Goal: Transaction & Acquisition: Purchase product/service

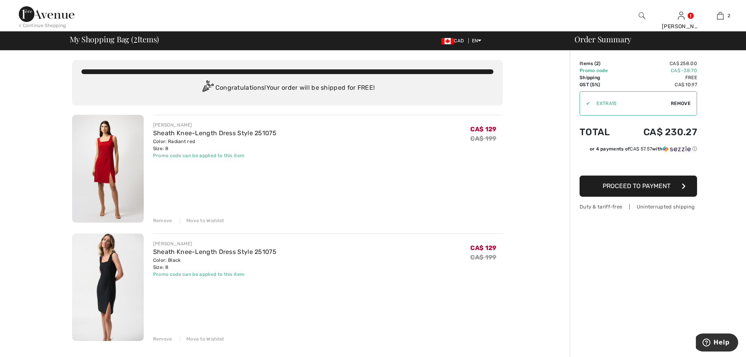
click at [639, 15] on img at bounding box center [642, 15] width 7 height 9
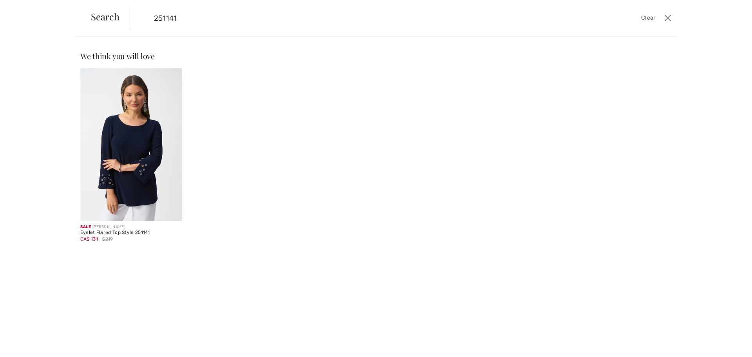
type input "251141"
click at [116, 223] on div "Sale JOSEPH RIBKOFF Eyelet Flared Top Style 251141 CA$ 131 $219" at bounding box center [131, 236] width 102 height 31
click at [140, 164] on img at bounding box center [131, 144] width 102 height 153
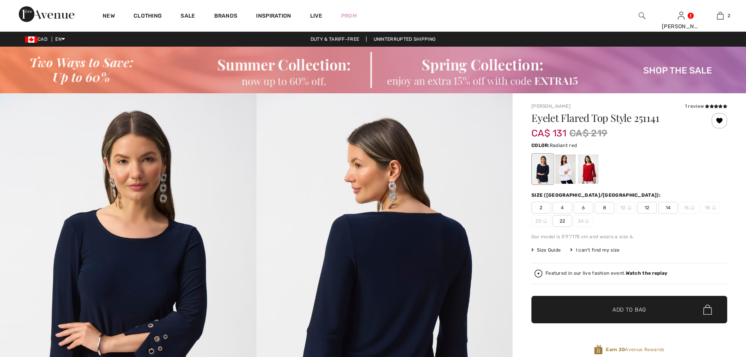
click at [588, 176] on div at bounding box center [588, 168] width 20 height 29
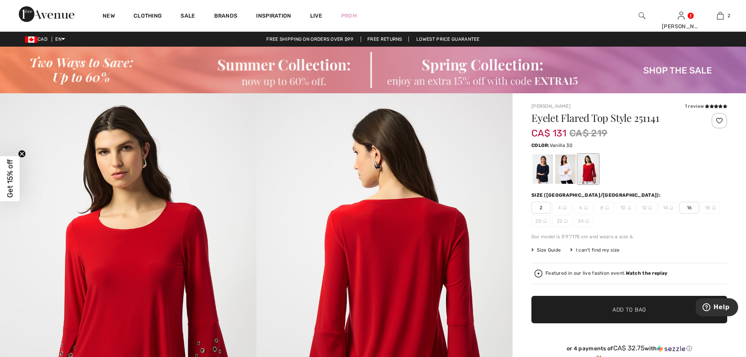
click at [561, 172] on div at bounding box center [566, 168] width 20 height 29
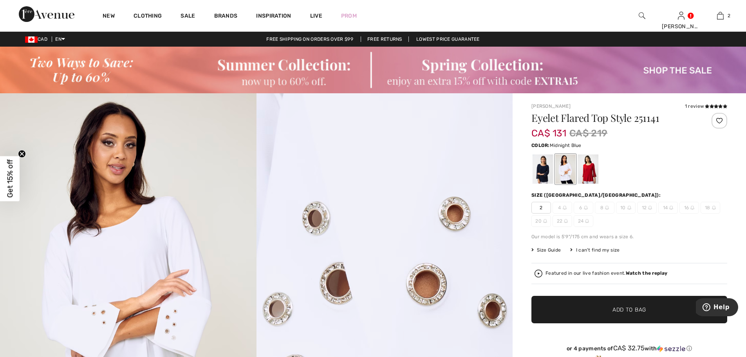
click at [543, 170] on div at bounding box center [543, 168] width 20 height 29
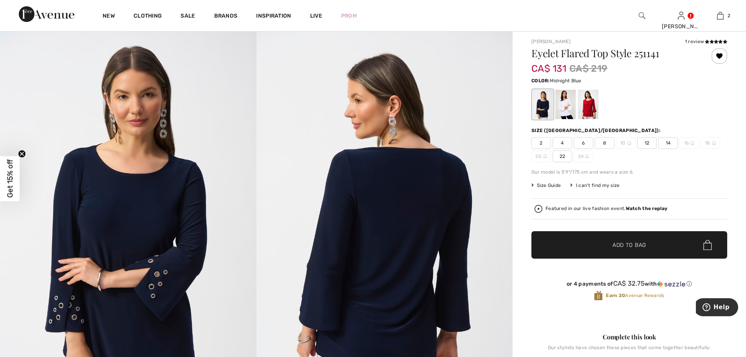
scroll to position [78, 0]
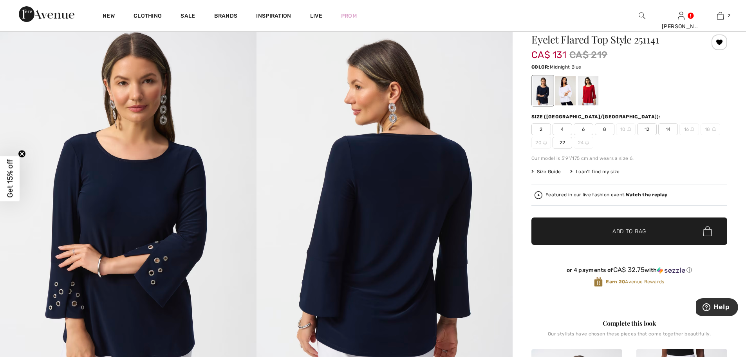
click at [62, 290] on img at bounding box center [128, 207] width 257 height 384
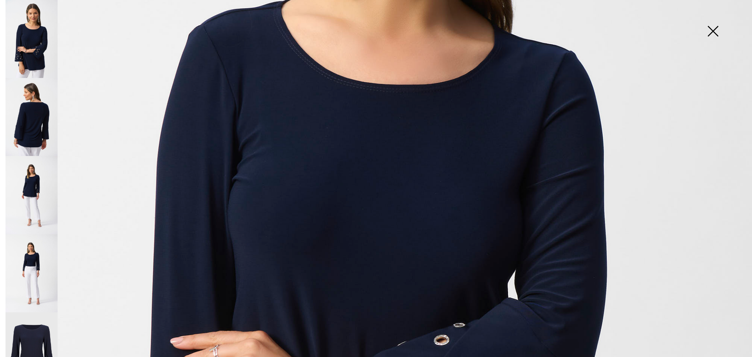
scroll to position [235, 0]
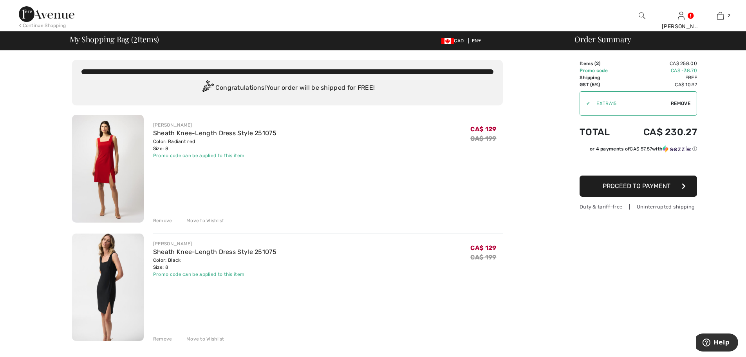
click at [641, 17] on img at bounding box center [642, 15] width 7 height 9
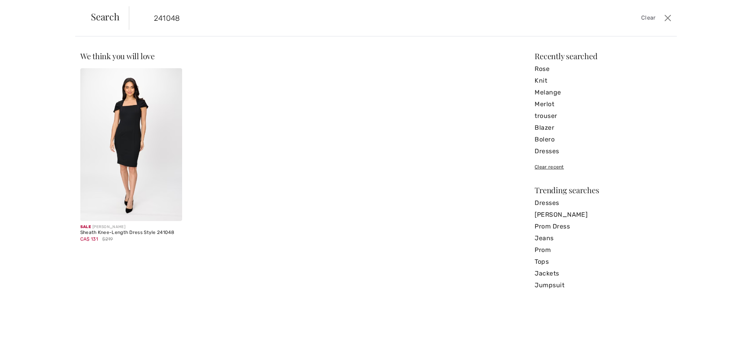
type input "241048"
drag, startPoint x: 152, startPoint y: 195, endPoint x: 272, endPoint y: 210, distance: 120.9
click at [153, 195] on img at bounding box center [131, 144] width 102 height 153
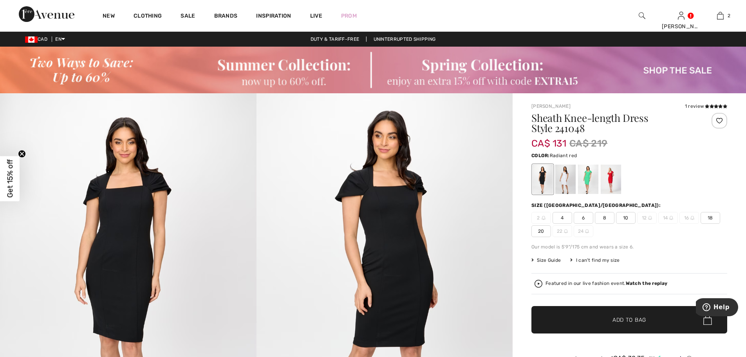
click at [608, 183] on div at bounding box center [611, 179] width 20 height 29
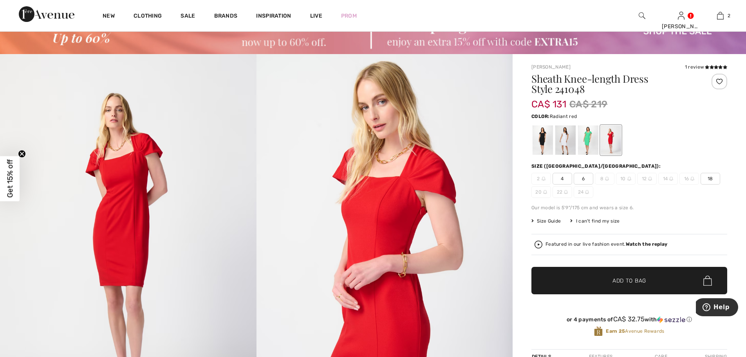
scroll to position [78, 0]
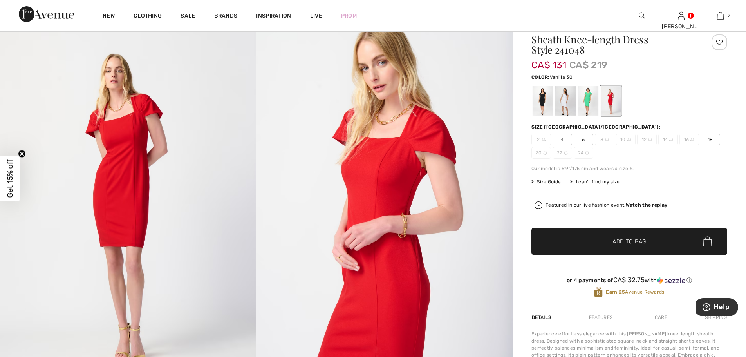
click at [561, 101] on div at bounding box center [566, 100] width 20 height 29
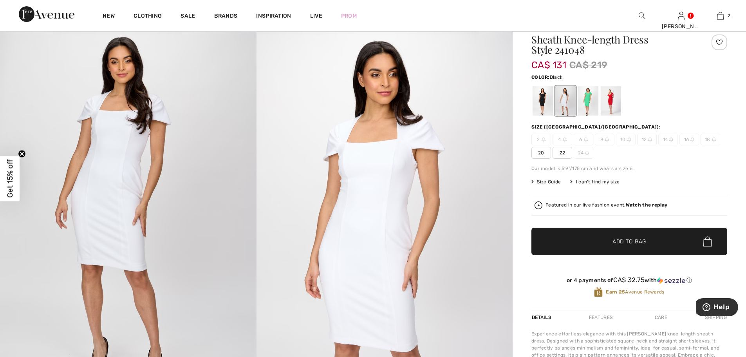
click at [541, 98] on div at bounding box center [543, 100] width 20 height 29
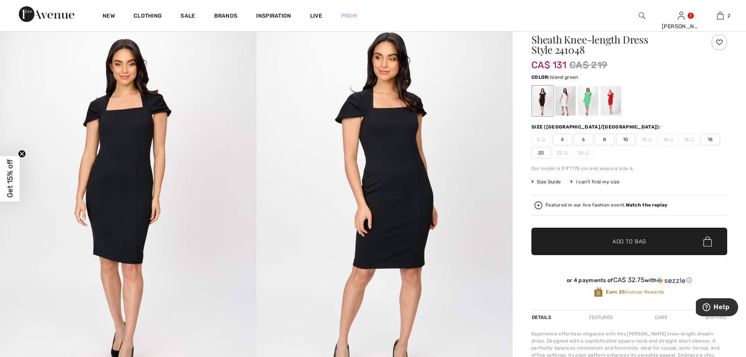
click at [588, 102] on div at bounding box center [588, 100] width 20 height 29
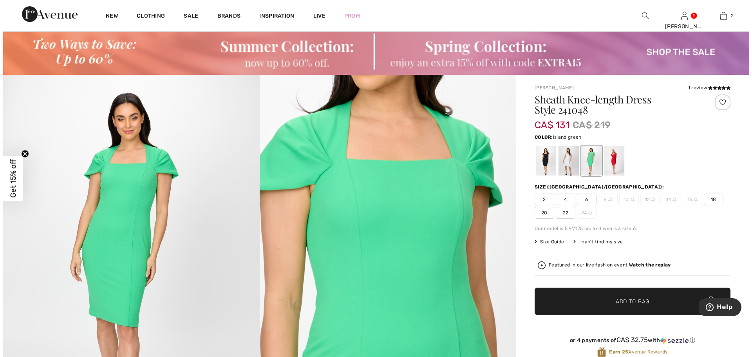
scroll to position [0, 0]
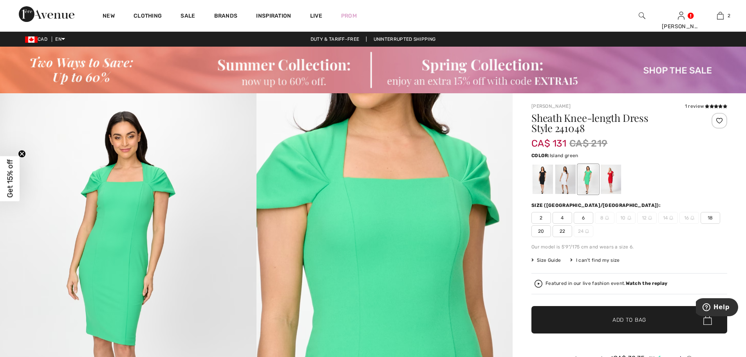
click at [642, 15] on img at bounding box center [642, 15] width 7 height 9
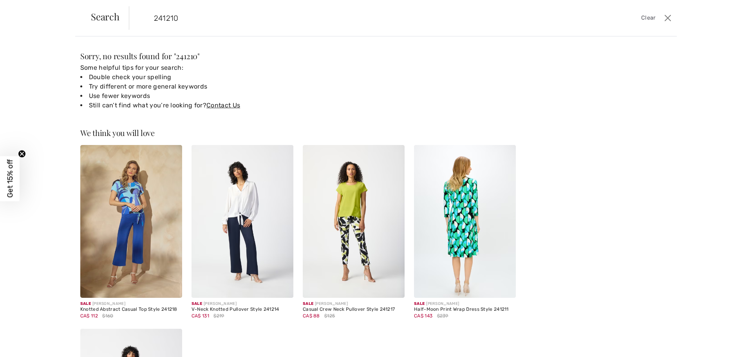
type input "241210"
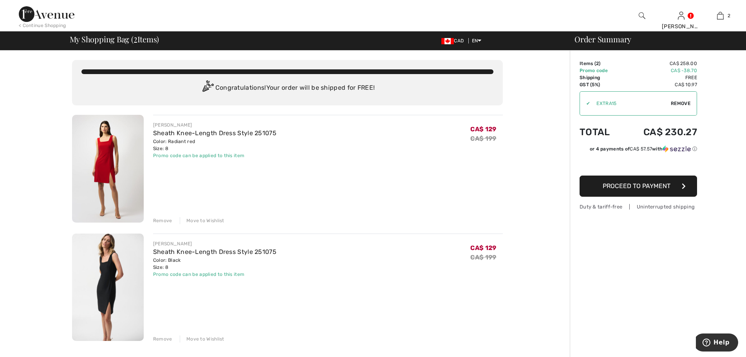
click at [161, 338] on div "Remove" at bounding box center [162, 338] width 19 height 7
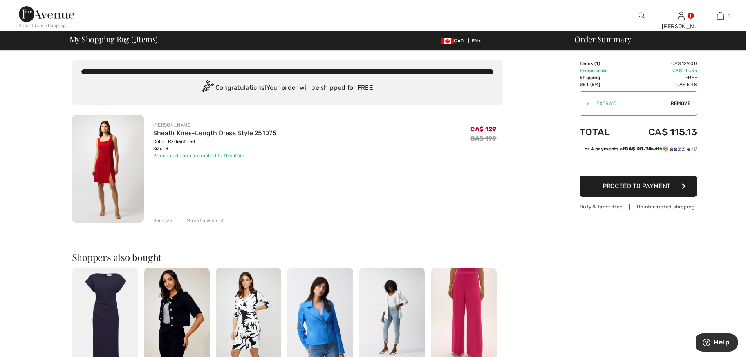
click at [640, 13] on img at bounding box center [642, 15] width 7 height 9
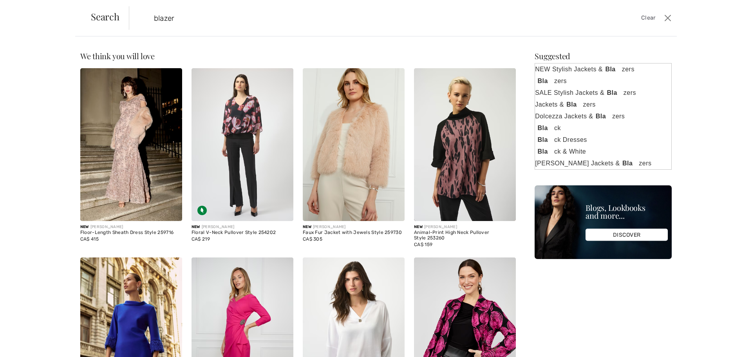
type input "blazer"
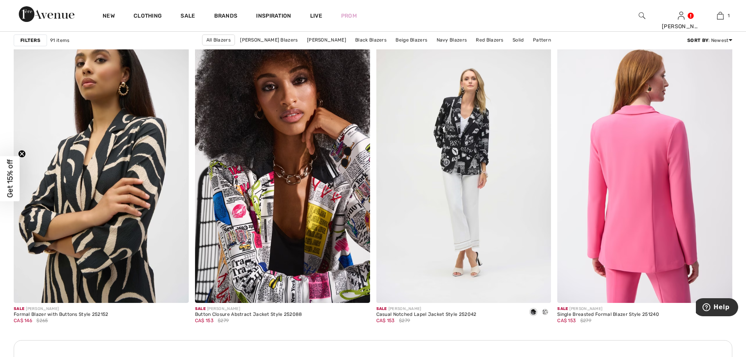
scroll to position [3330, 0]
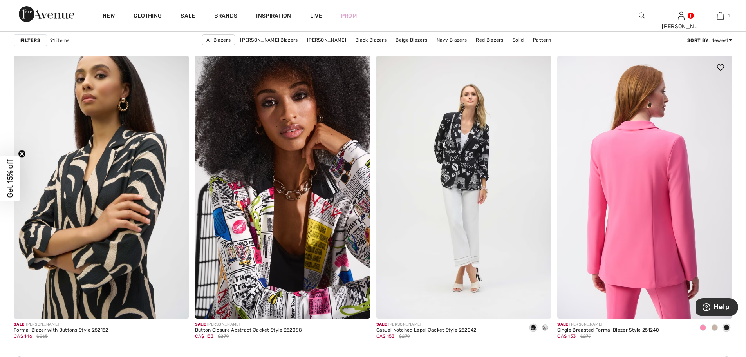
click at [649, 193] on img at bounding box center [645, 187] width 175 height 263
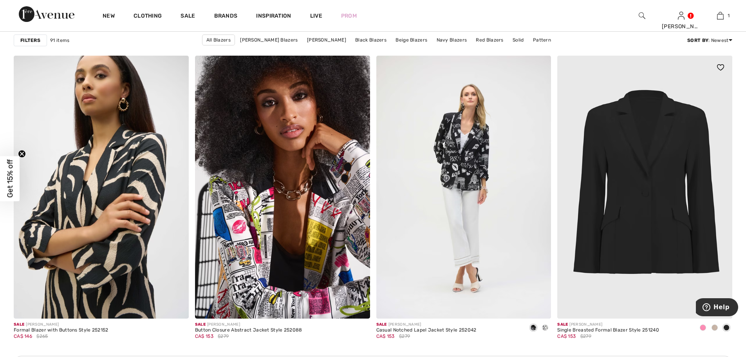
click at [604, 332] on div "Single Breasted Formal Blazer Style 251240" at bounding box center [609, 330] width 102 height 5
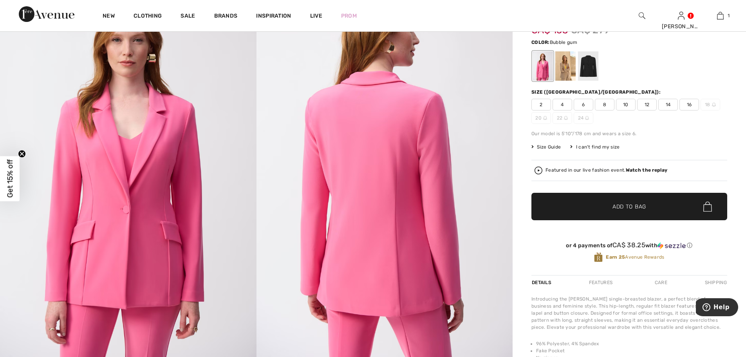
scroll to position [118, 0]
click at [591, 70] on div at bounding box center [588, 65] width 20 height 29
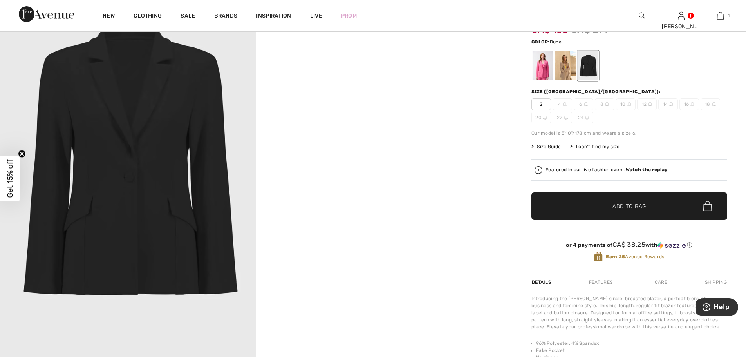
click at [563, 69] on div at bounding box center [566, 65] width 20 height 29
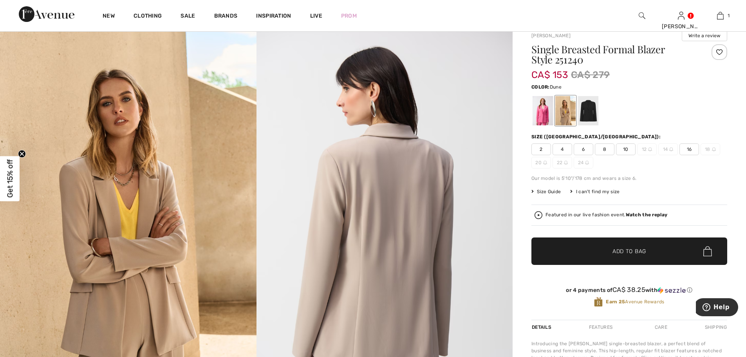
scroll to position [39, 0]
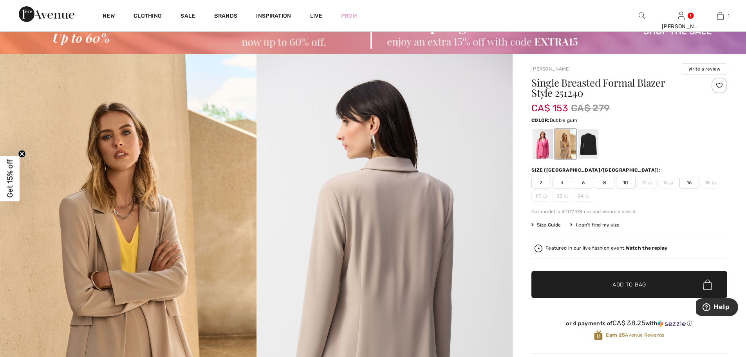
click at [543, 152] on div at bounding box center [543, 143] width 20 height 29
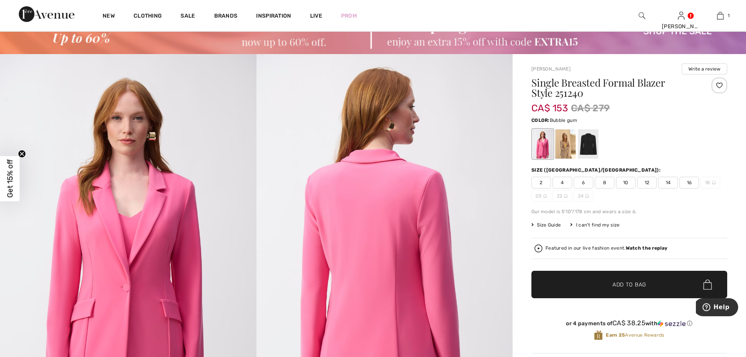
click at [583, 182] on span "6" at bounding box center [584, 183] width 20 height 12
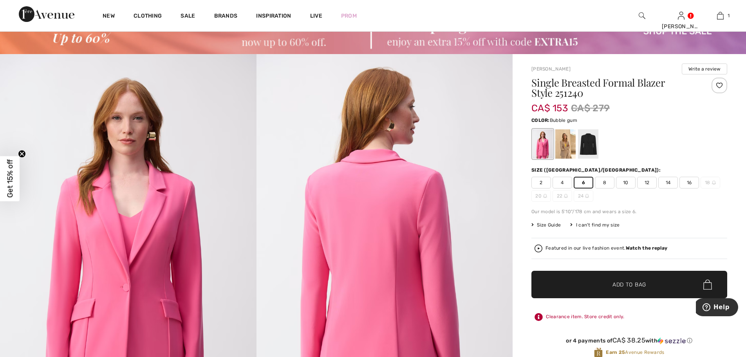
click at [603, 281] on span "✔ Added to Bag" at bounding box center [618, 285] width 48 height 8
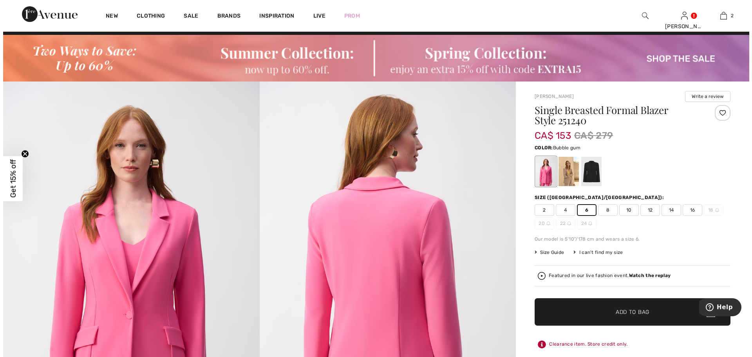
scroll to position [0, 0]
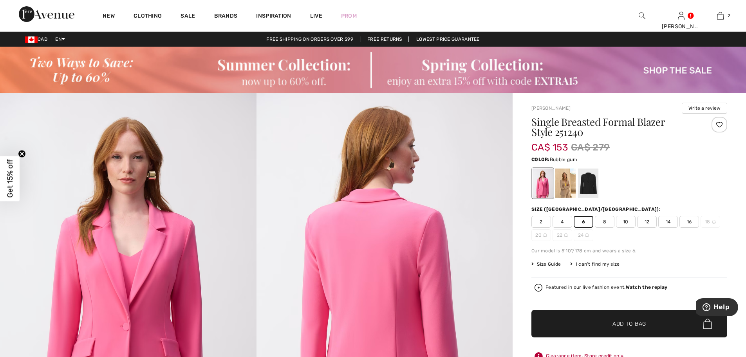
click at [643, 12] on img at bounding box center [642, 15] width 7 height 9
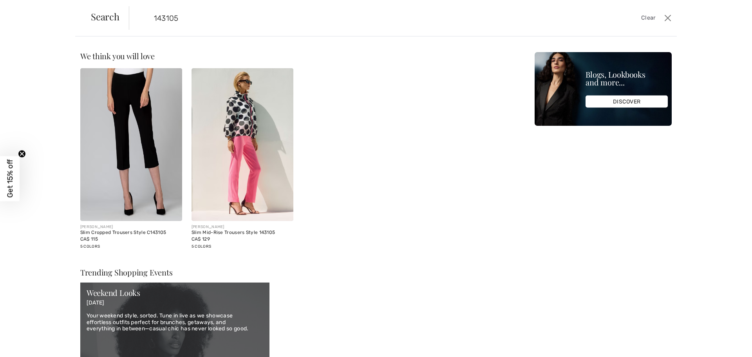
type input "143105"
click at [259, 192] on img at bounding box center [243, 144] width 102 height 153
click at [219, 197] on img at bounding box center [243, 144] width 102 height 153
click at [264, 172] on img at bounding box center [243, 144] width 102 height 153
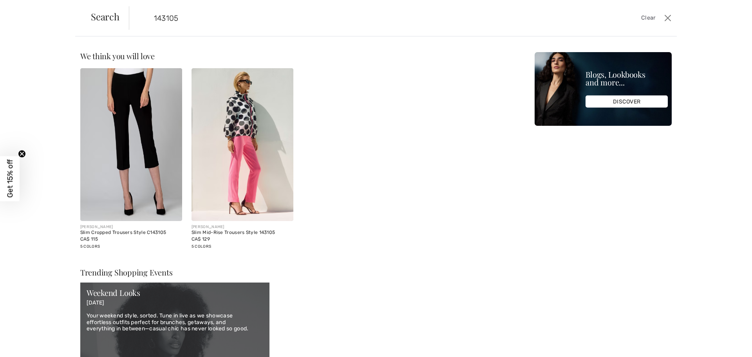
drag, startPoint x: 221, startPoint y: 228, endPoint x: 223, endPoint y: 182, distance: 45.9
click at [221, 228] on div "[PERSON_NAME]" at bounding box center [243, 227] width 102 height 6
click at [226, 174] on img at bounding box center [243, 144] width 102 height 153
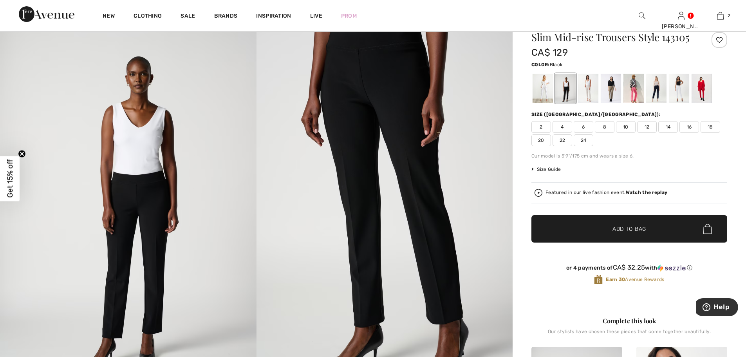
scroll to position [39, 0]
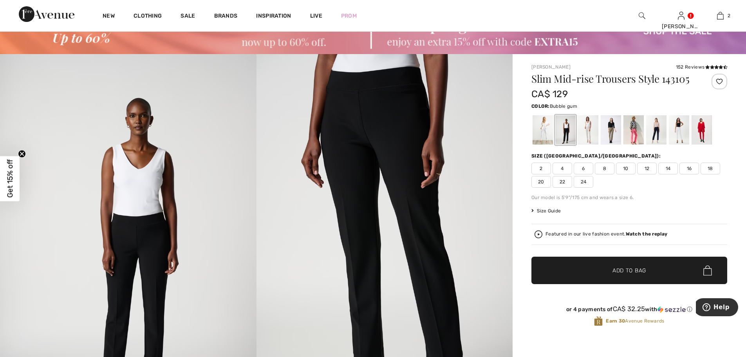
click at [632, 135] on div at bounding box center [634, 129] width 20 height 29
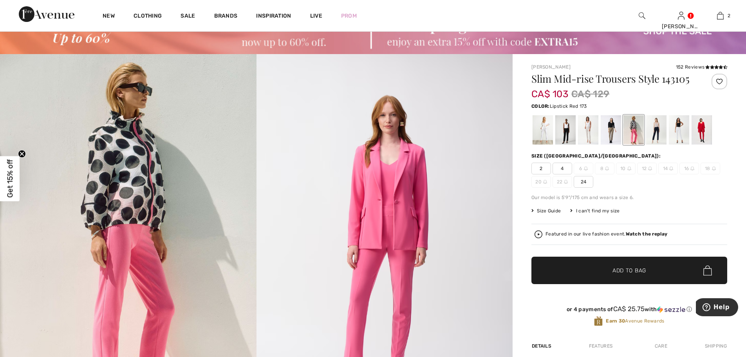
click at [702, 129] on div at bounding box center [702, 129] width 20 height 29
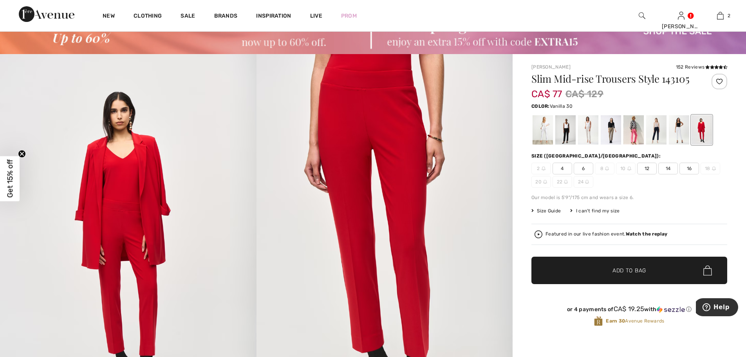
click at [680, 135] on div at bounding box center [679, 129] width 20 height 29
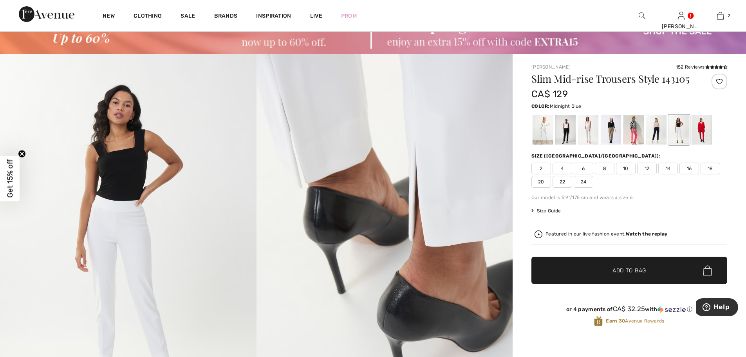
click at [657, 127] on div at bounding box center [656, 129] width 20 height 29
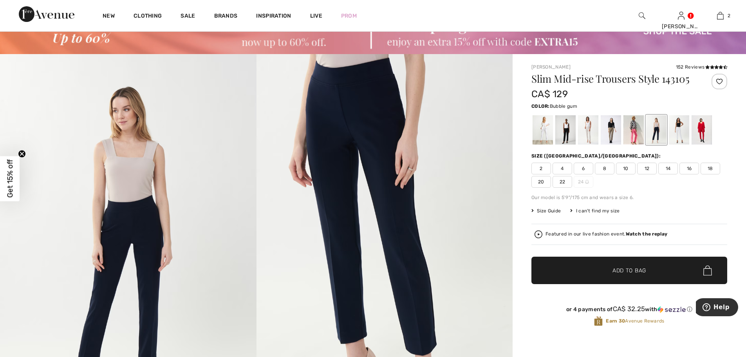
drag, startPoint x: 631, startPoint y: 134, endPoint x: 648, endPoint y: 143, distance: 19.6
click at [631, 134] on div at bounding box center [634, 129] width 20 height 29
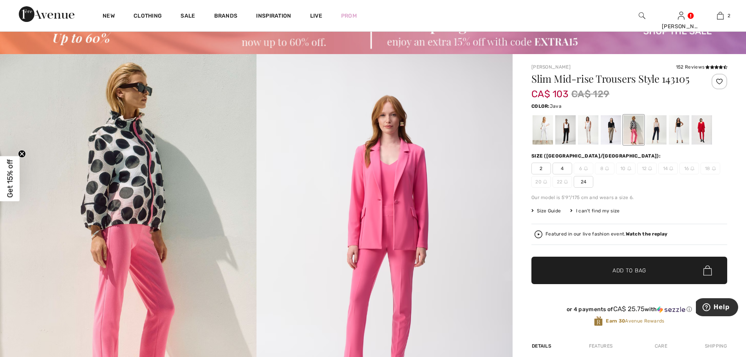
click at [617, 129] on div at bounding box center [611, 129] width 20 height 29
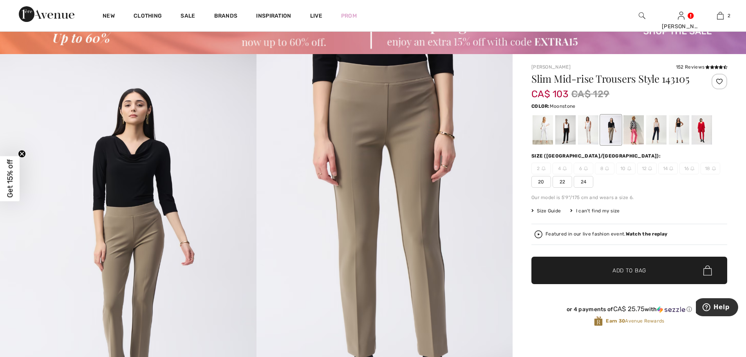
click at [587, 129] on div at bounding box center [588, 129] width 20 height 29
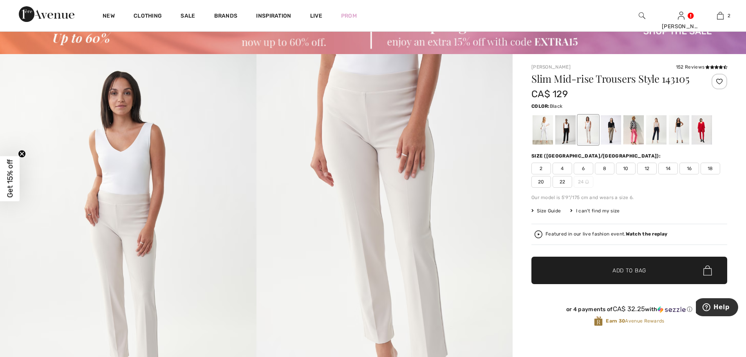
click at [565, 132] on div at bounding box center [566, 129] width 20 height 29
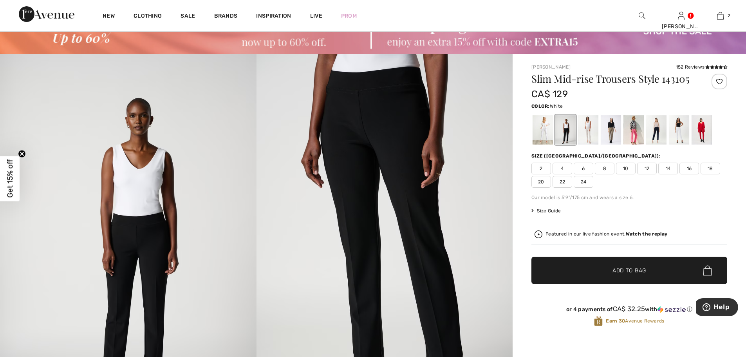
click at [539, 133] on div at bounding box center [543, 129] width 20 height 29
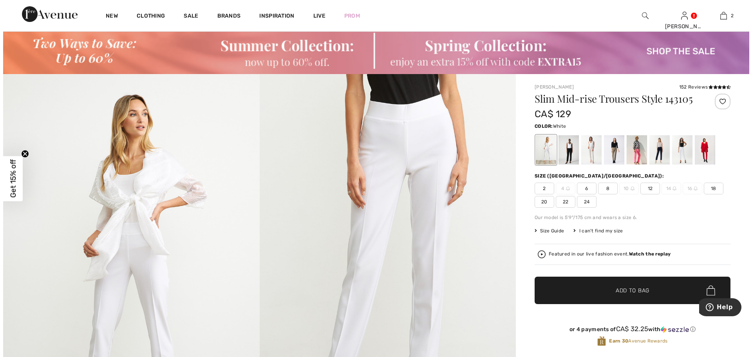
scroll to position [0, 0]
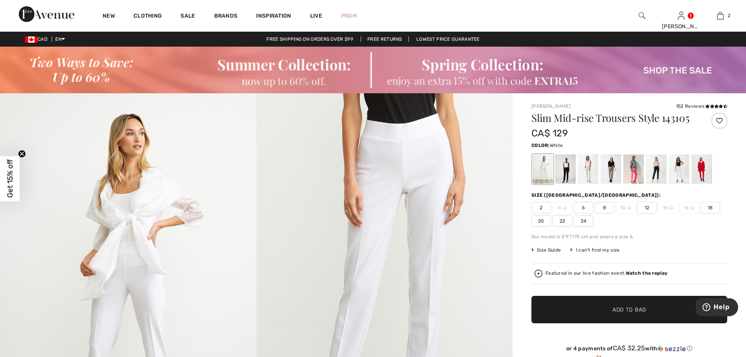
click at [641, 13] on img at bounding box center [642, 15] width 7 height 9
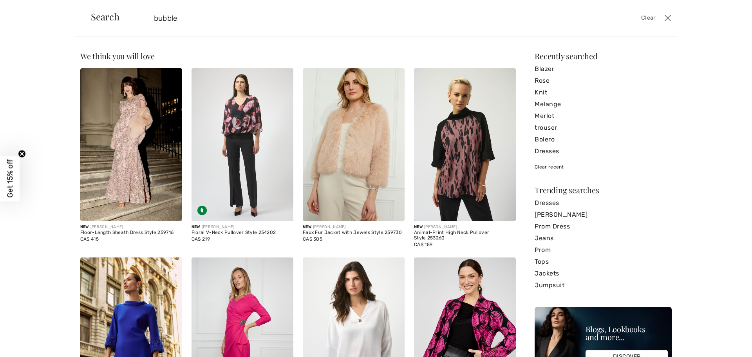
type input "bubble"
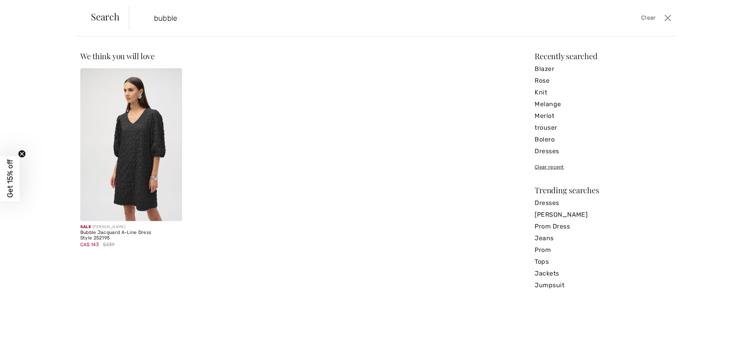
drag, startPoint x: 213, startPoint y: 18, endPoint x: 103, endPoint y: 24, distance: 110.3
click at [103, 24] on div "Search bubble Clear" at bounding box center [376, 18] width 602 height 36
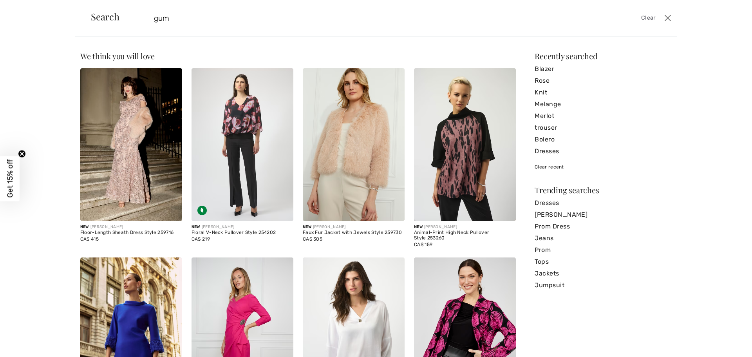
type input "gum"
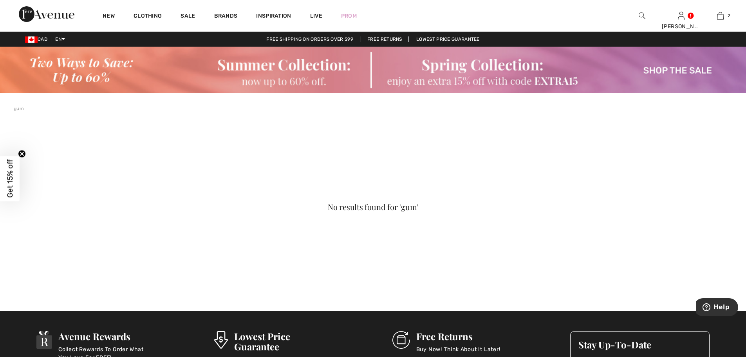
click at [641, 14] on img at bounding box center [642, 15] width 7 height 9
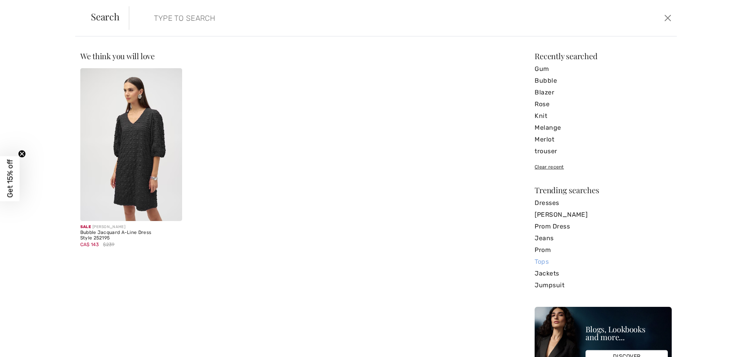
click at [538, 260] on link "Tops" at bounding box center [603, 262] width 137 height 12
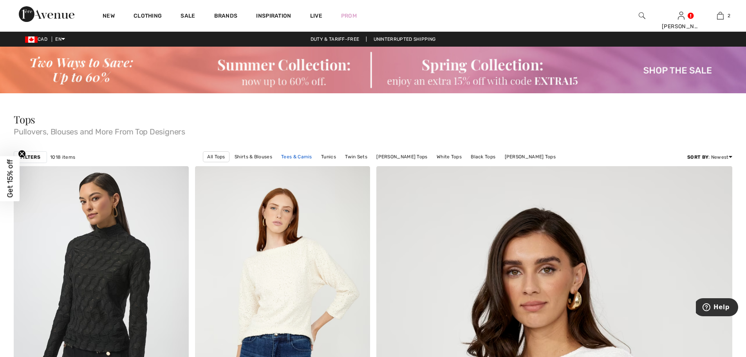
click at [311, 154] on link "Tees & Camis" at bounding box center [296, 157] width 39 height 10
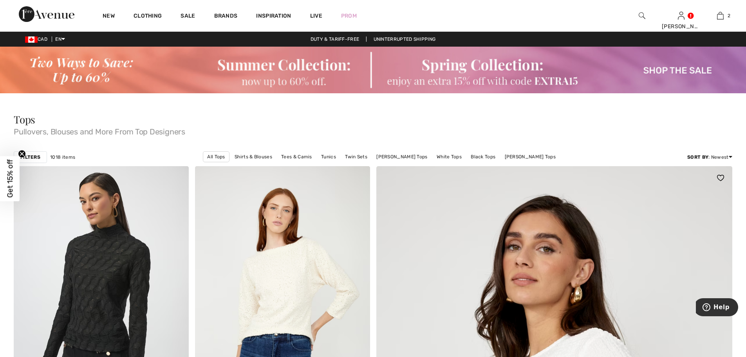
scroll to position [10, 0]
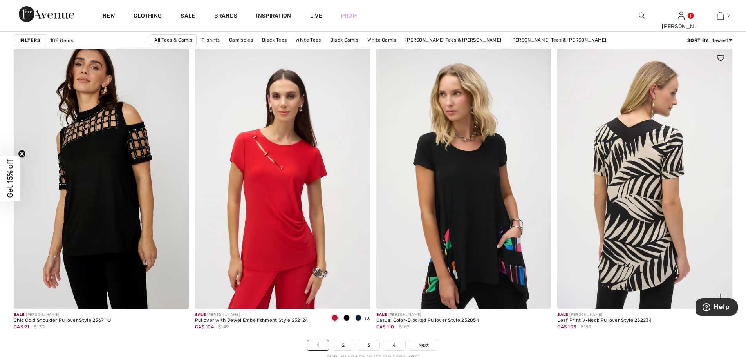
scroll to position [4427, 0]
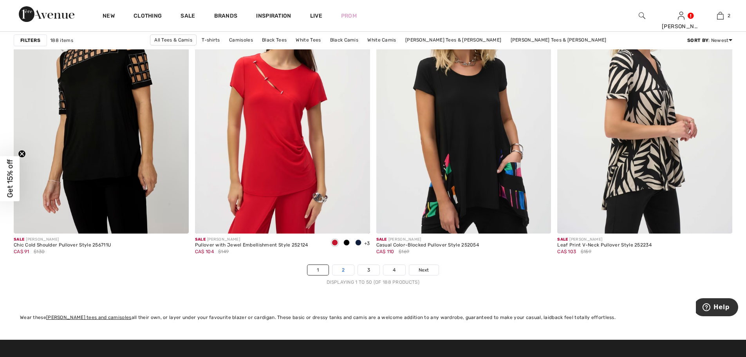
click at [340, 268] on link "2" at bounding box center [344, 270] width 22 height 10
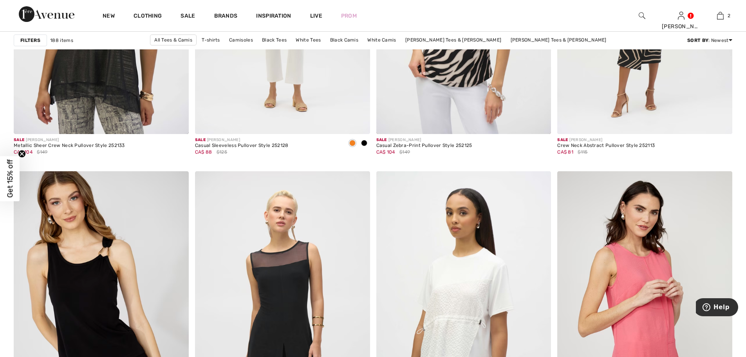
scroll to position [1058, 0]
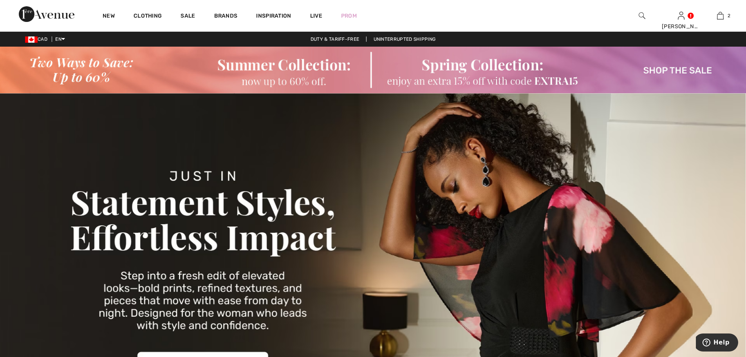
click at [639, 12] on img at bounding box center [642, 15] width 7 height 9
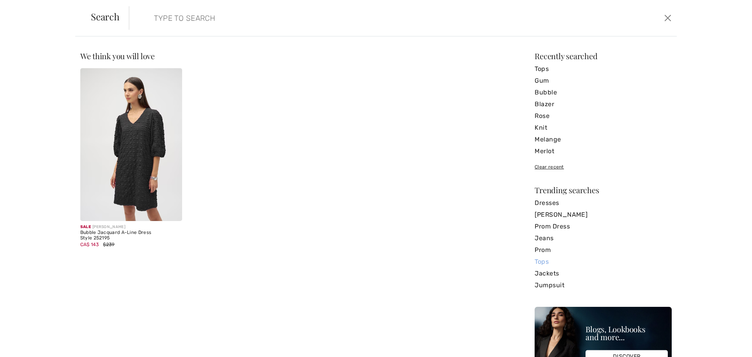
click at [539, 258] on link "Tops" at bounding box center [603, 262] width 137 height 12
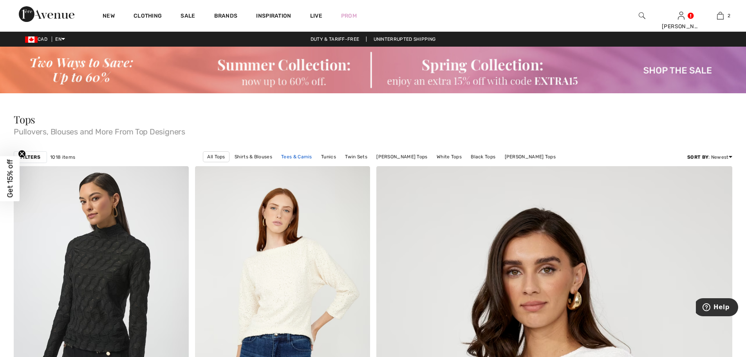
click at [300, 156] on link "Tees & Camis" at bounding box center [296, 157] width 39 height 10
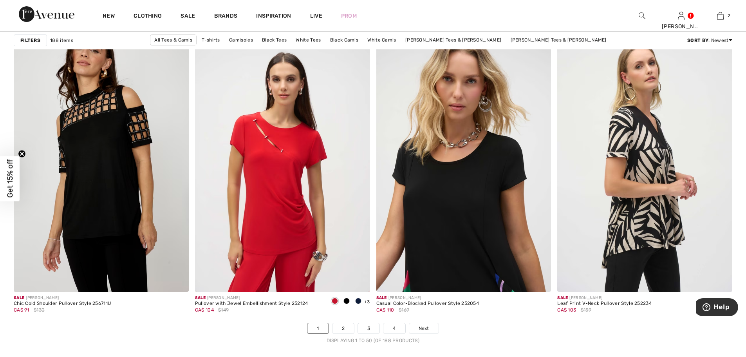
scroll to position [4427, 0]
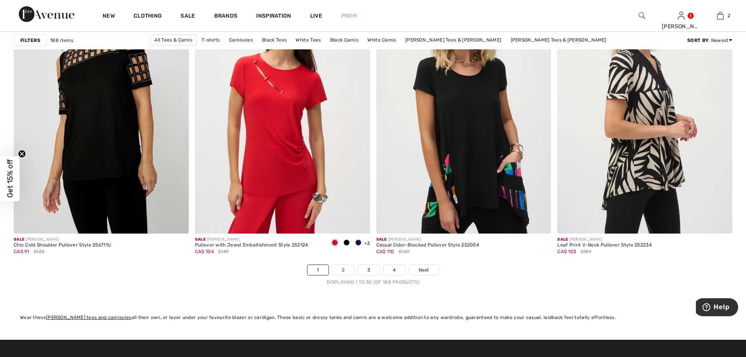
click at [343, 269] on link "2" at bounding box center [344, 270] width 22 height 10
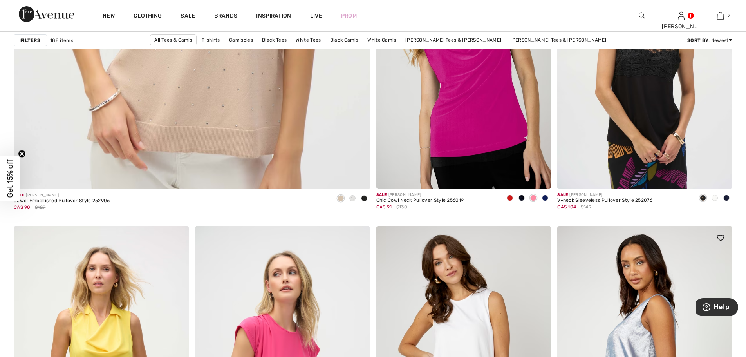
scroll to position [2743, 0]
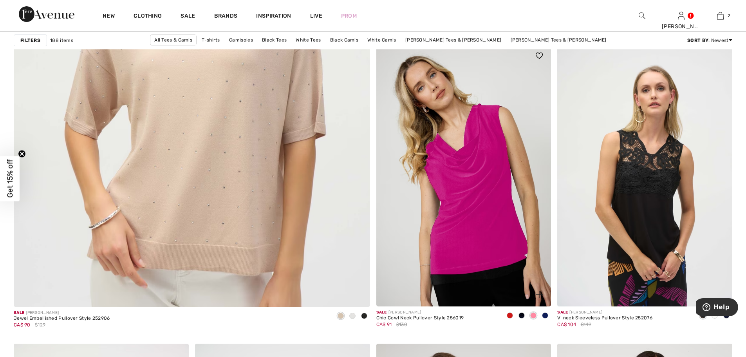
click at [532, 316] on span at bounding box center [533, 315] width 6 height 6
click at [533, 315] on span at bounding box center [533, 315] width 6 height 6
click at [498, 251] on img at bounding box center [464, 175] width 175 height 263
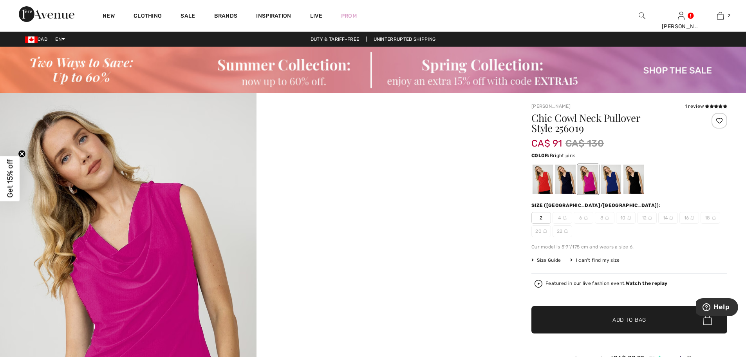
click at [590, 182] on div at bounding box center [588, 179] width 20 height 29
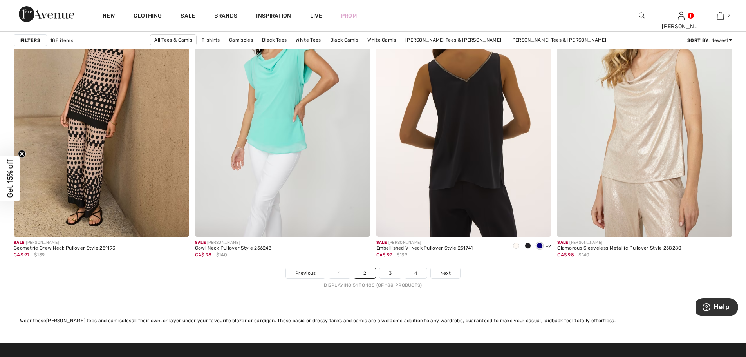
scroll to position [4427, 0]
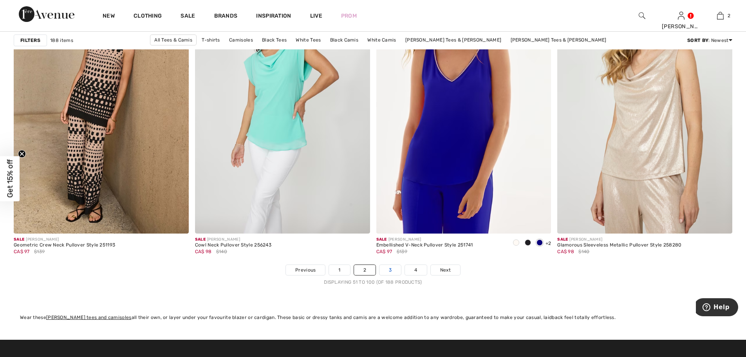
click at [389, 273] on link "3" at bounding box center [391, 270] width 22 height 10
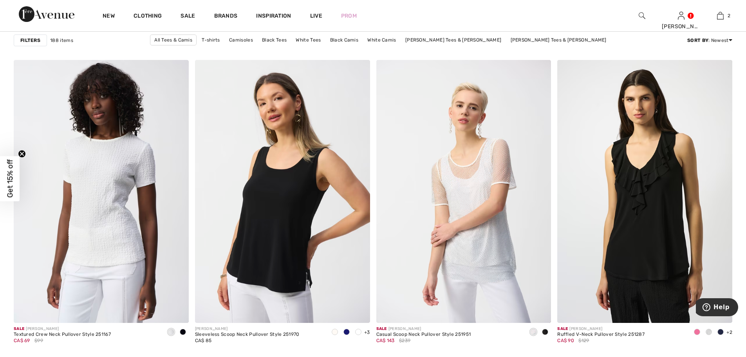
scroll to position [1019, 0]
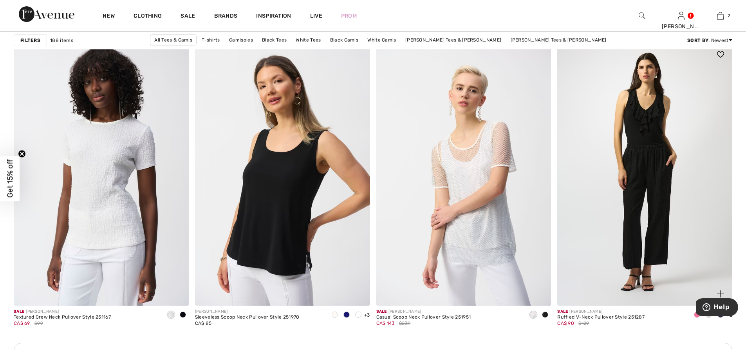
click at [638, 271] on img at bounding box center [645, 174] width 175 height 263
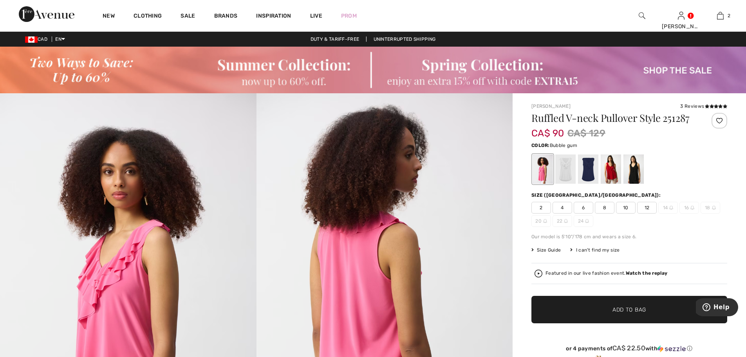
click at [539, 171] on div at bounding box center [543, 168] width 20 height 29
click at [605, 207] on span "8" at bounding box center [605, 208] width 20 height 12
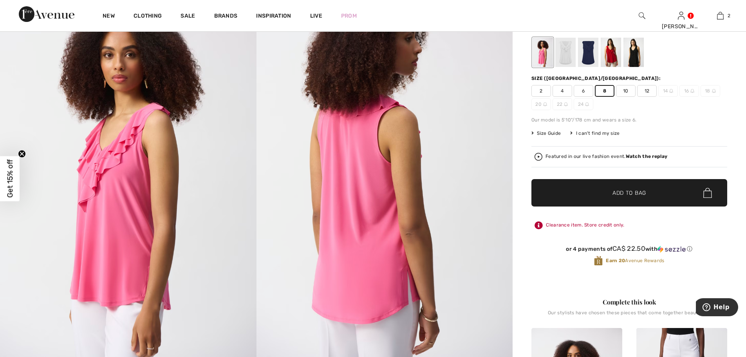
scroll to position [118, 0]
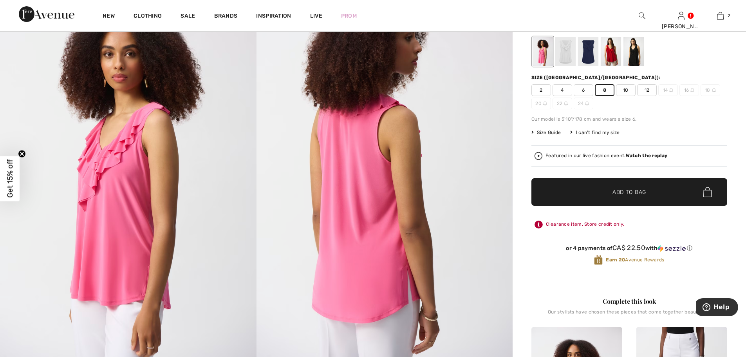
click at [631, 190] on span "Add to Bag" at bounding box center [630, 192] width 34 height 8
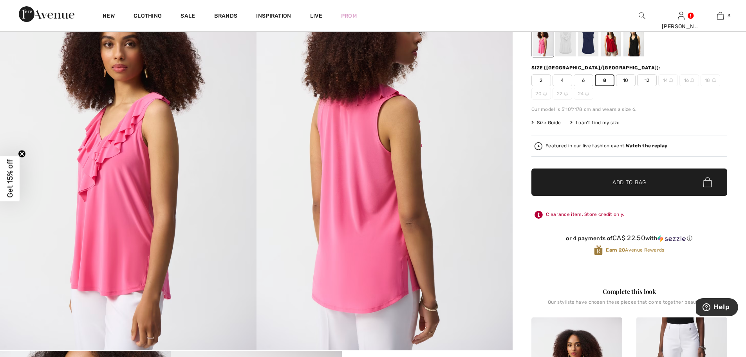
scroll to position [157, 0]
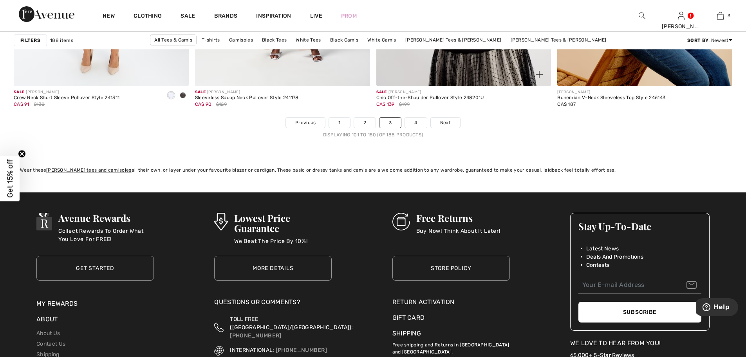
scroll to position [4492, 0]
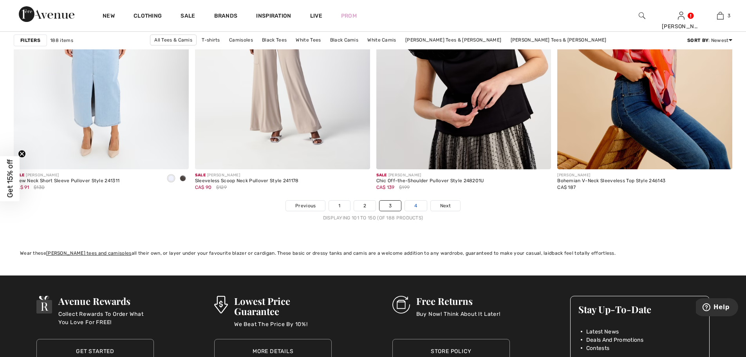
click at [417, 204] on link "4" at bounding box center [416, 206] width 22 height 10
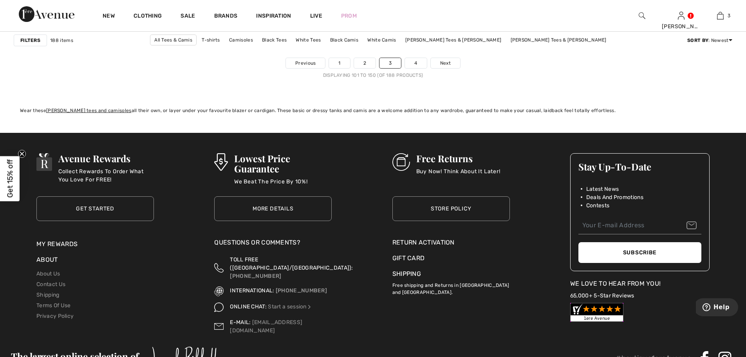
scroll to position [4648, 0]
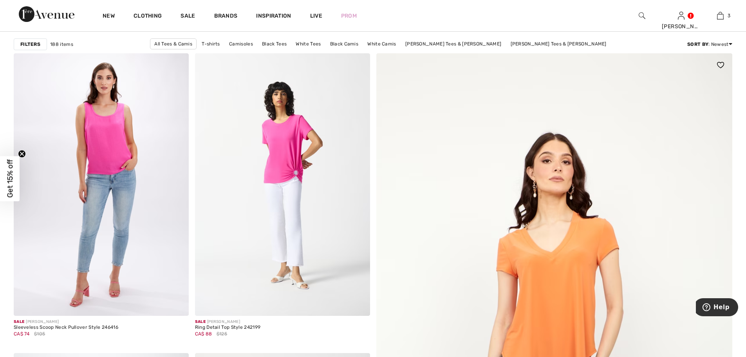
scroll to position [157, 0]
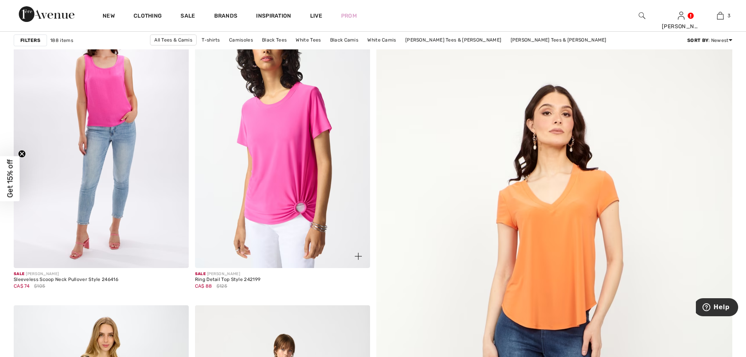
click at [319, 210] on img at bounding box center [282, 136] width 175 height 263
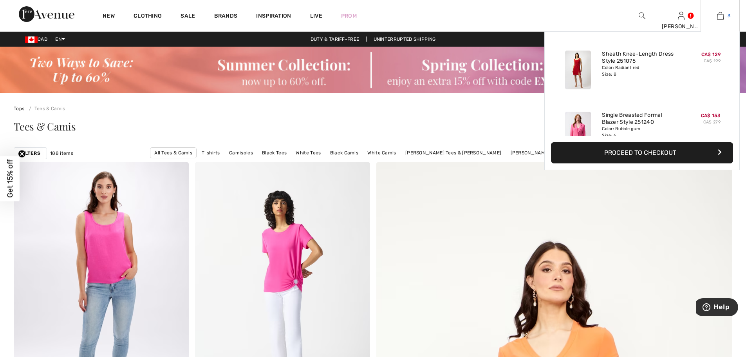
click at [720, 16] on img at bounding box center [720, 15] width 7 height 9
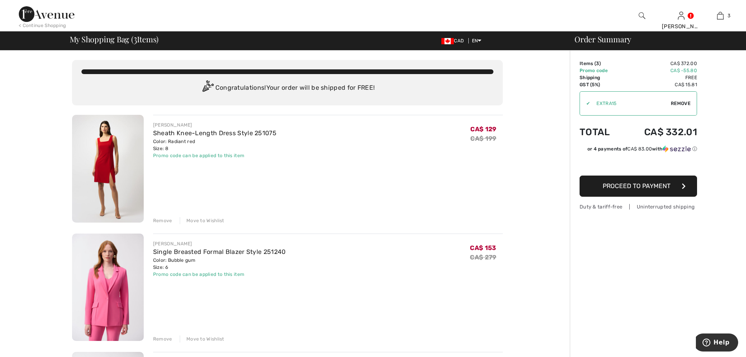
click at [209, 338] on div "Move to Wishlist" at bounding box center [202, 338] width 45 height 7
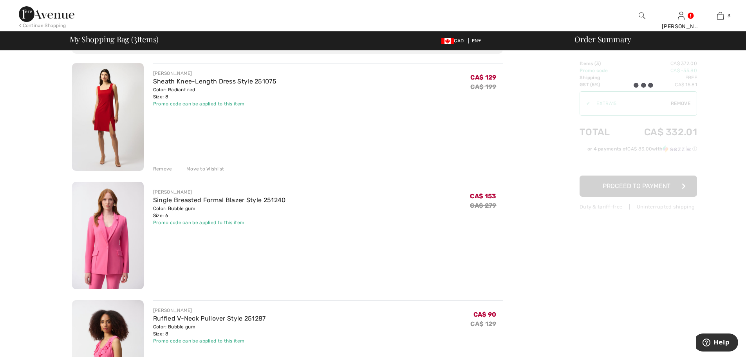
scroll to position [157, 0]
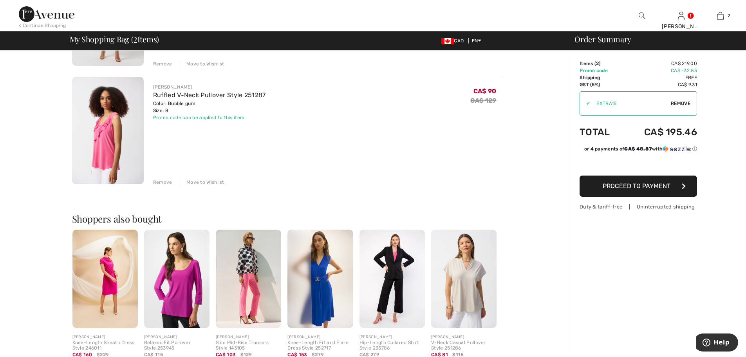
click at [209, 180] on div "Move to Wishlist" at bounding box center [202, 182] width 45 height 7
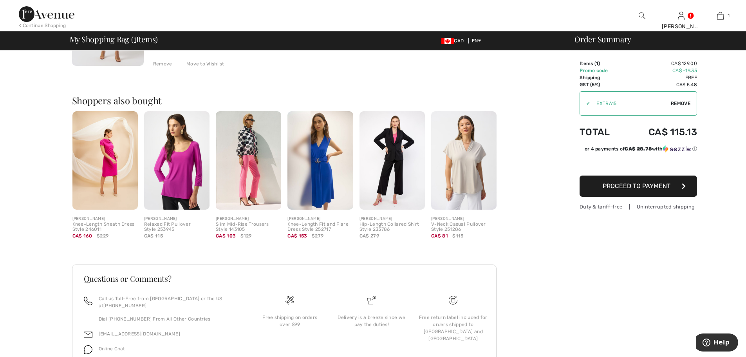
click at [232, 223] on div "Slim Mid-Rise Trousers Style 143105" at bounding box center [248, 227] width 65 height 11
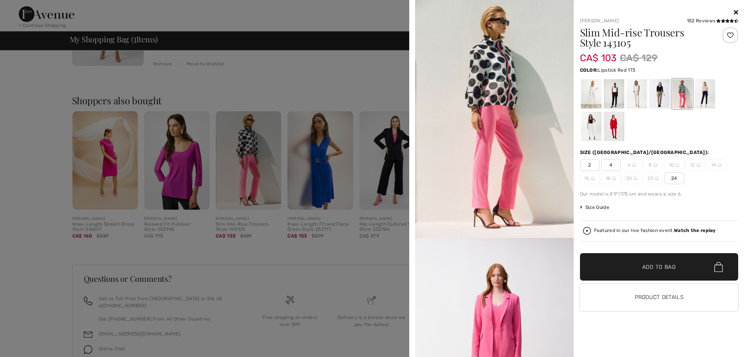
click at [617, 132] on div at bounding box center [614, 126] width 20 height 29
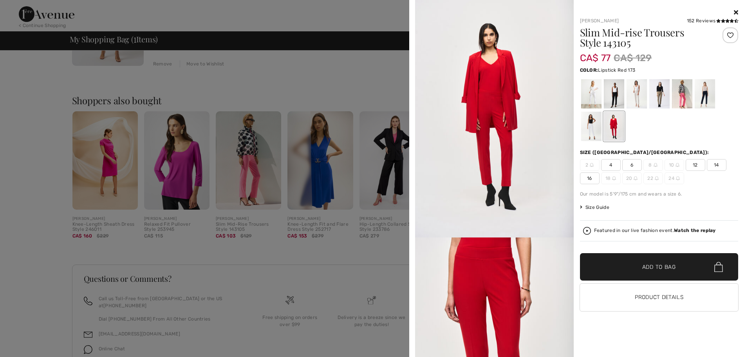
scroll to position [0, 0]
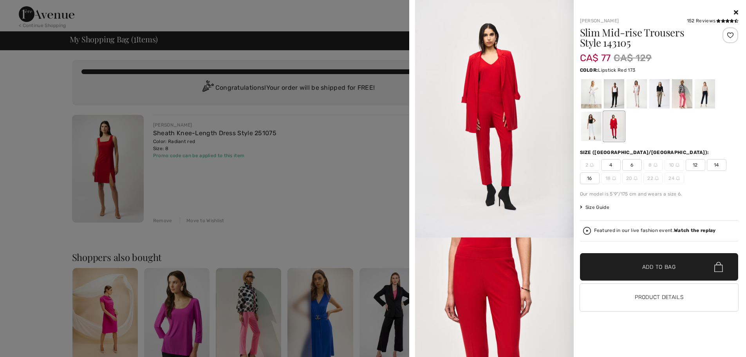
click at [340, 199] on div at bounding box center [373, 178] width 746 height 357
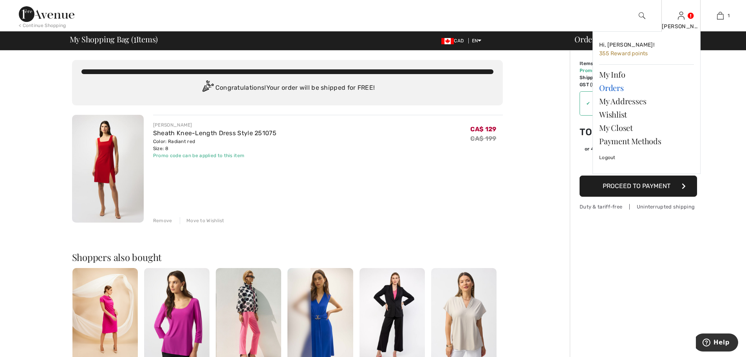
click at [619, 89] on link "Orders" at bounding box center [646, 87] width 95 height 13
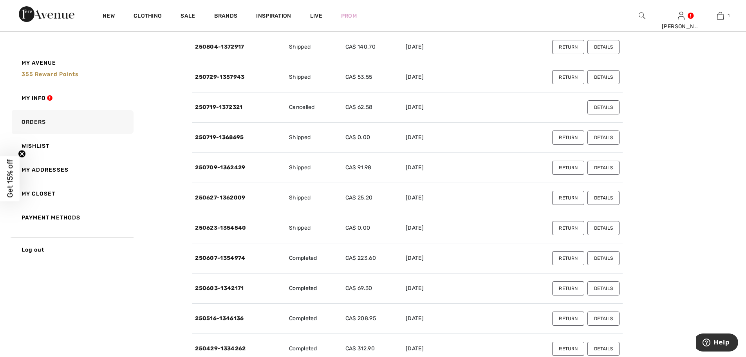
scroll to position [353, 0]
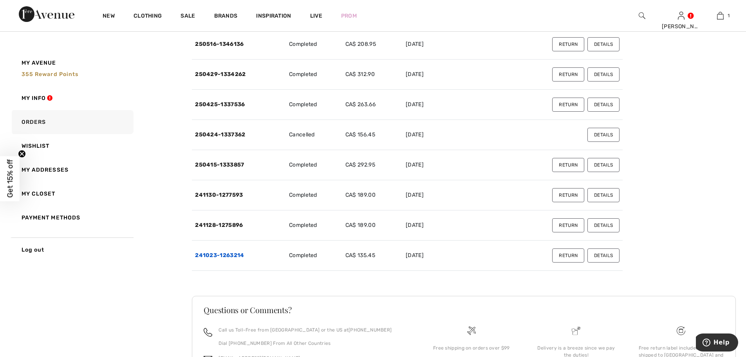
drag, startPoint x: 228, startPoint y: 253, endPoint x: 236, endPoint y: 252, distance: 8.3
click at [228, 253] on link "241023-1263214" at bounding box center [219, 255] width 49 height 7
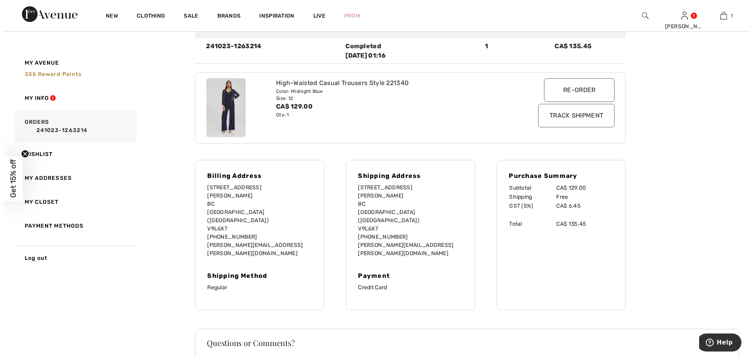
scroll to position [0, 0]
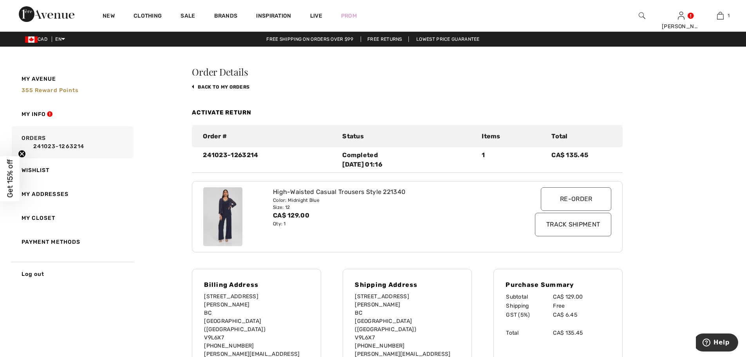
click at [642, 13] on img at bounding box center [642, 15] width 7 height 9
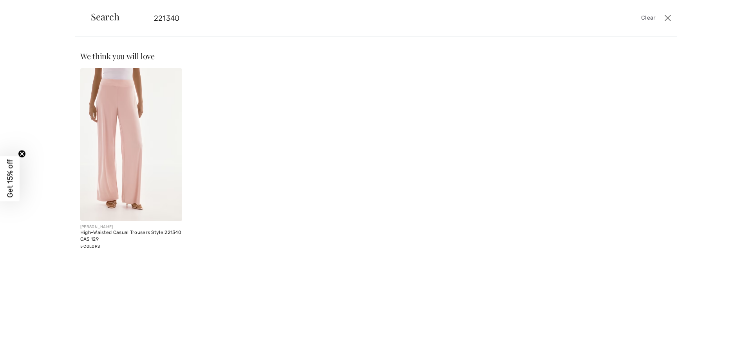
type input "221340"
click at [156, 201] on img at bounding box center [131, 144] width 102 height 153
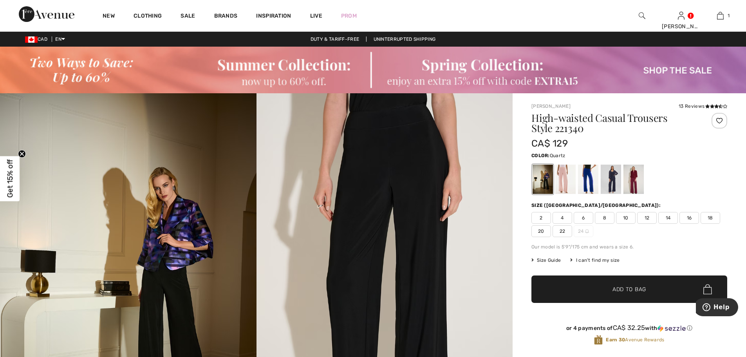
click at [567, 179] on div at bounding box center [566, 179] width 20 height 29
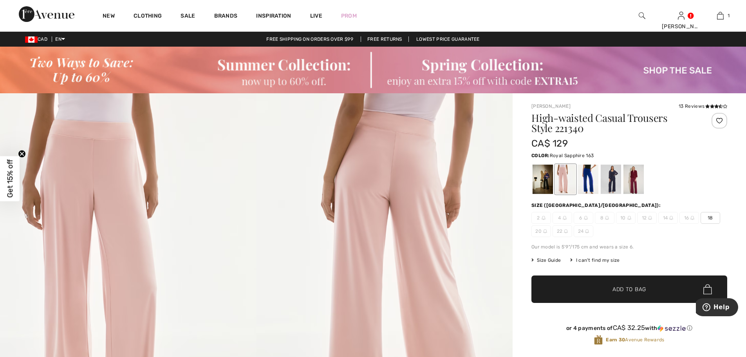
click at [592, 182] on div at bounding box center [588, 179] width 20 height 29
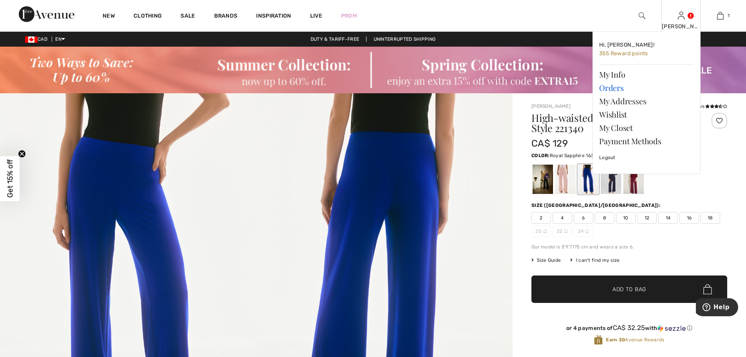
click at [612, 89] on link "Orders" at bounding box center [646, 87] width 95 height 13
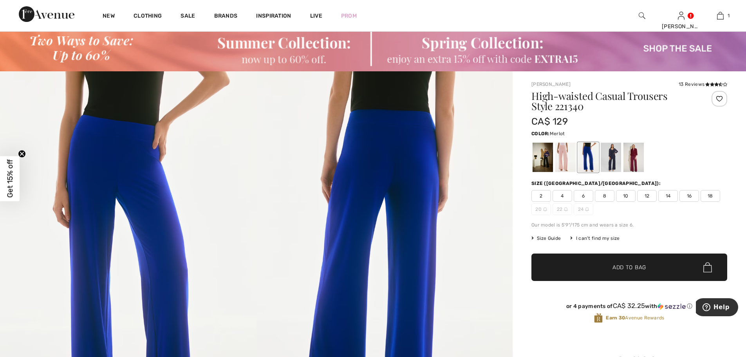
scroll to position [39, 0]
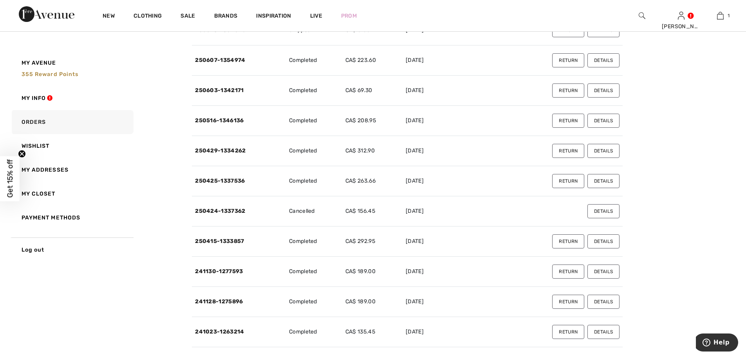
scroll to position [353, 0]
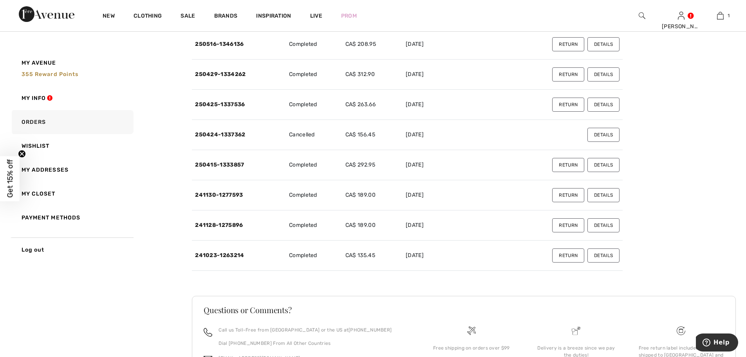
click at [611, 164] on button "Details" at bounding box center [604, 165] width 32 height 14
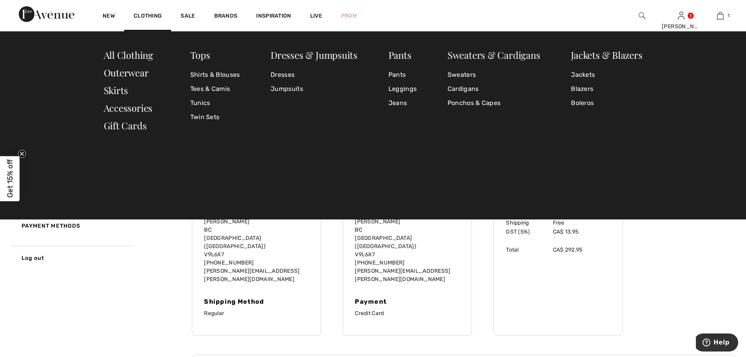
scroll to position [0, 0]
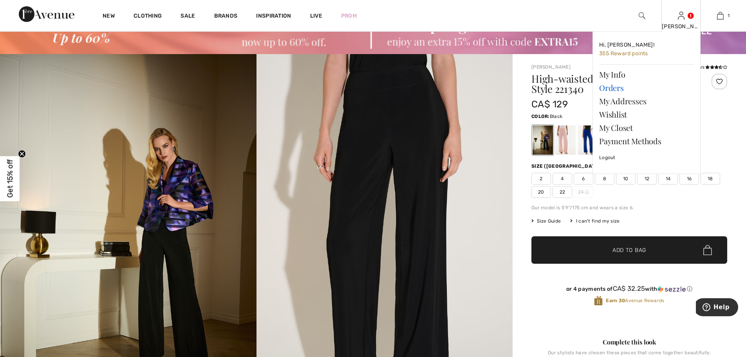
click at [615, 86] on link "Orders" at bounding box center [646, 87] width 95 height 13
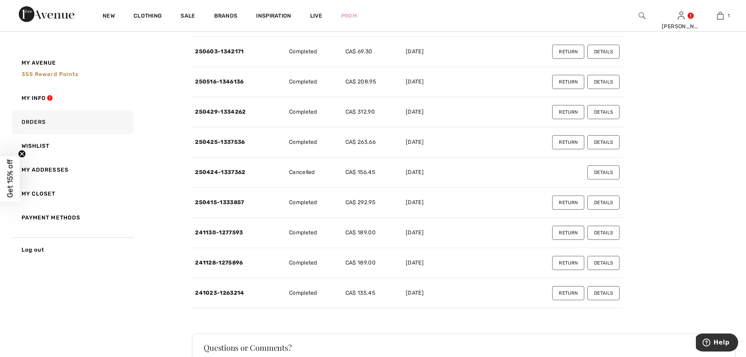
scroll to position [353, 0]
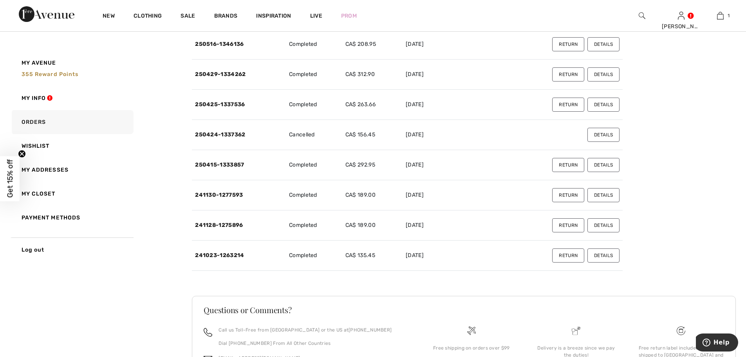
click at [602, 226] on button "Details" at bounding box center [604, 225] width 32 height 14
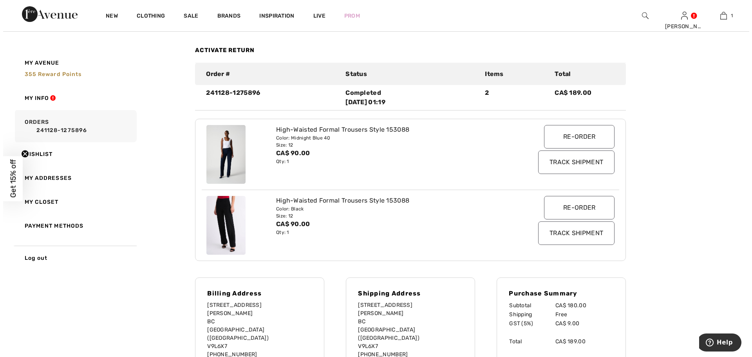
scroll to position [0, 0]
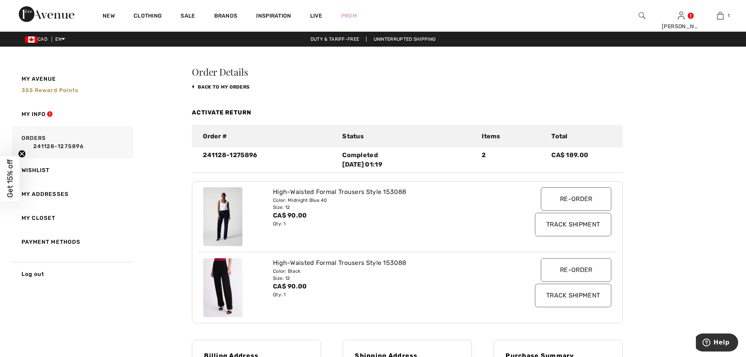
click at [641, 13] on img at bounding box center [642, 15] width 7 height 9
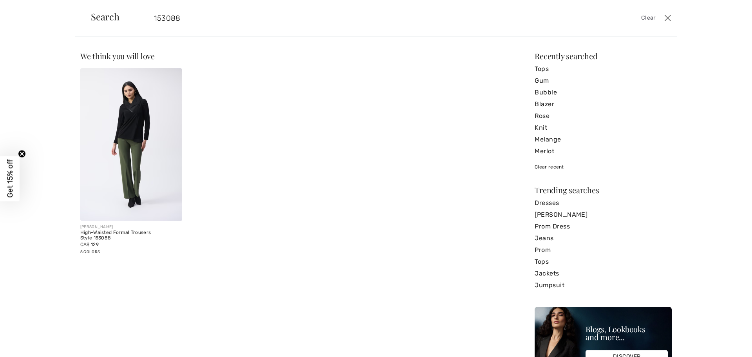
type input "153088"
drag, startPoint x: 151, startPoint y: 185, endPoint x: 158, endPoint y: 183, distance: 7.3
click at [151, 184] on img at bounding box center [131, 144] width 102 height 153
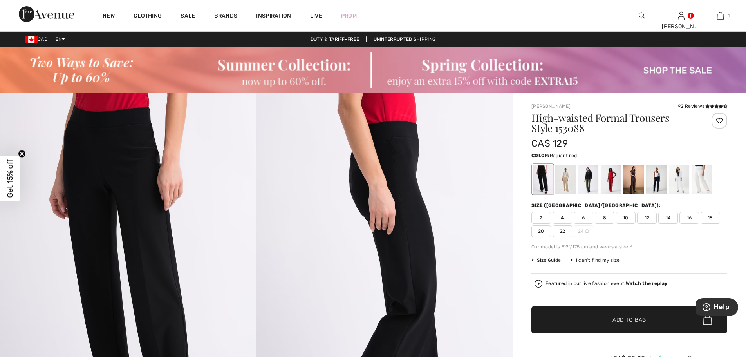
click at [614, 183] on div at bounding box center [611, 179] width 20 height 29
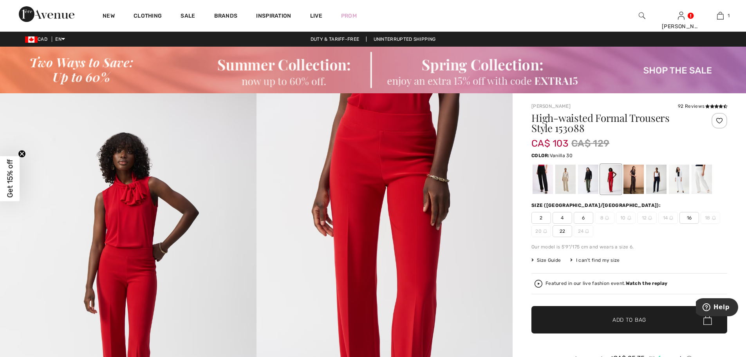
click at [706, 180] on div at bounding box center [702, 179] width 20 height 29
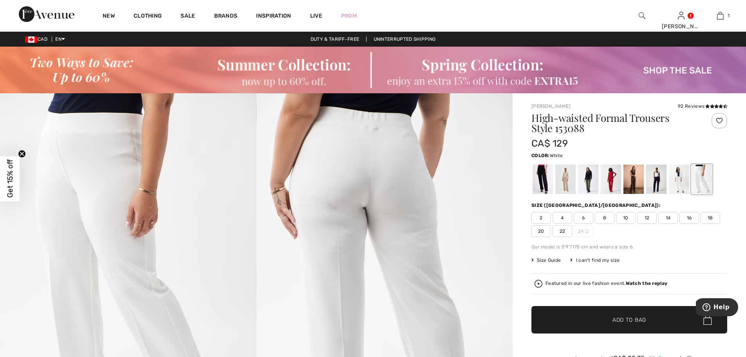
click at [677, 183] on div at bounding box center [679, 179] width 20 height 29
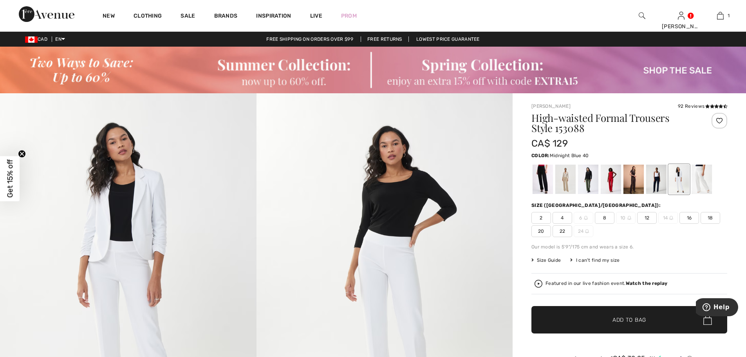
click at [656, 183] on div at bounding box center [656, 179] width 20 height 29
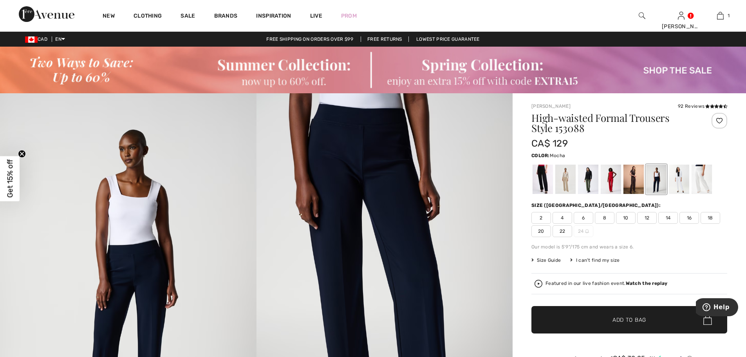
click at [634, 185] on div at bounding box center [634, 179] width 20 height 29
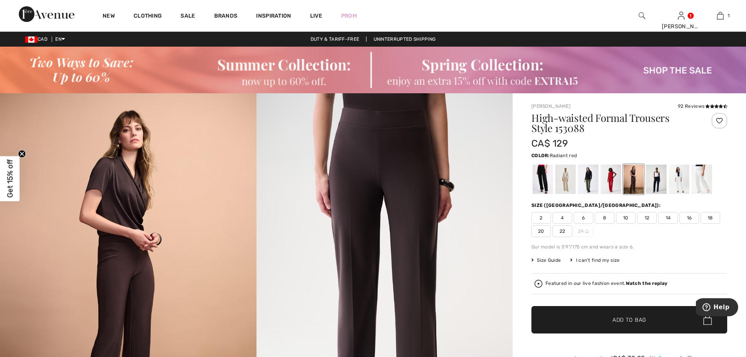
click at [609, 183] on div at bounding box center [611, 179] width 20 height 29
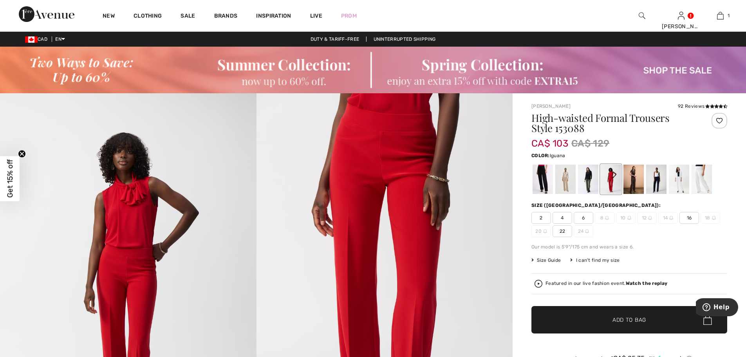
click at [587, 180] on div at bounding box center [588, 179] width 20 height 29
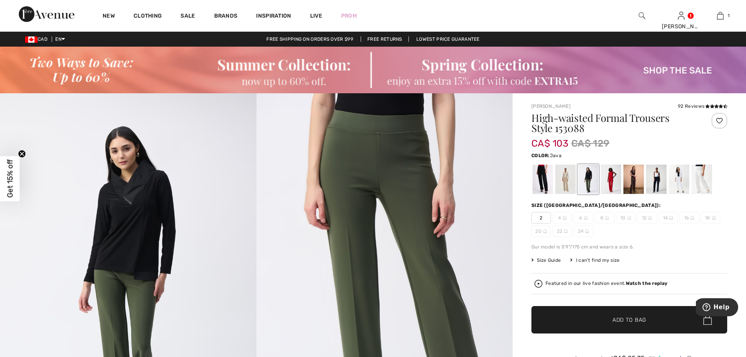
click at [565, 181] on div at bounding box center [566, 179] width 20 height 29
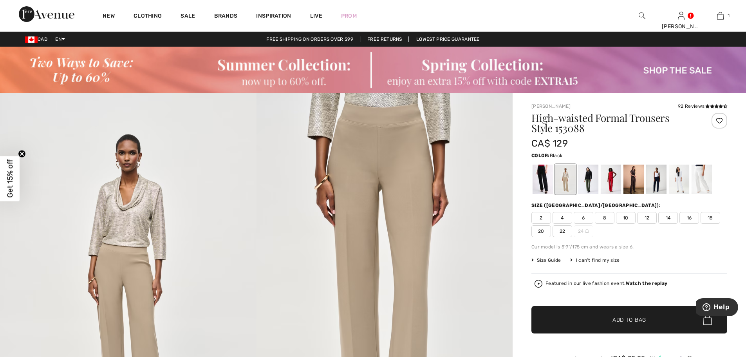
click at [544, 183] on div at bounding box center [543, 179] width 20 height 29
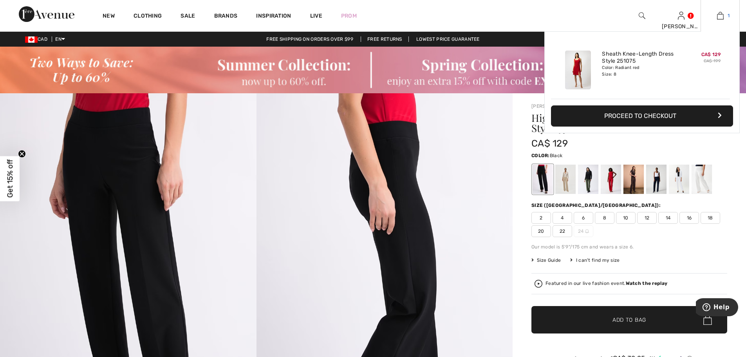
click at [723, 15] on img at bounding box center [720, 15] width 7 height 9
